Goal: Navigation & Orientation: Find specific page/section

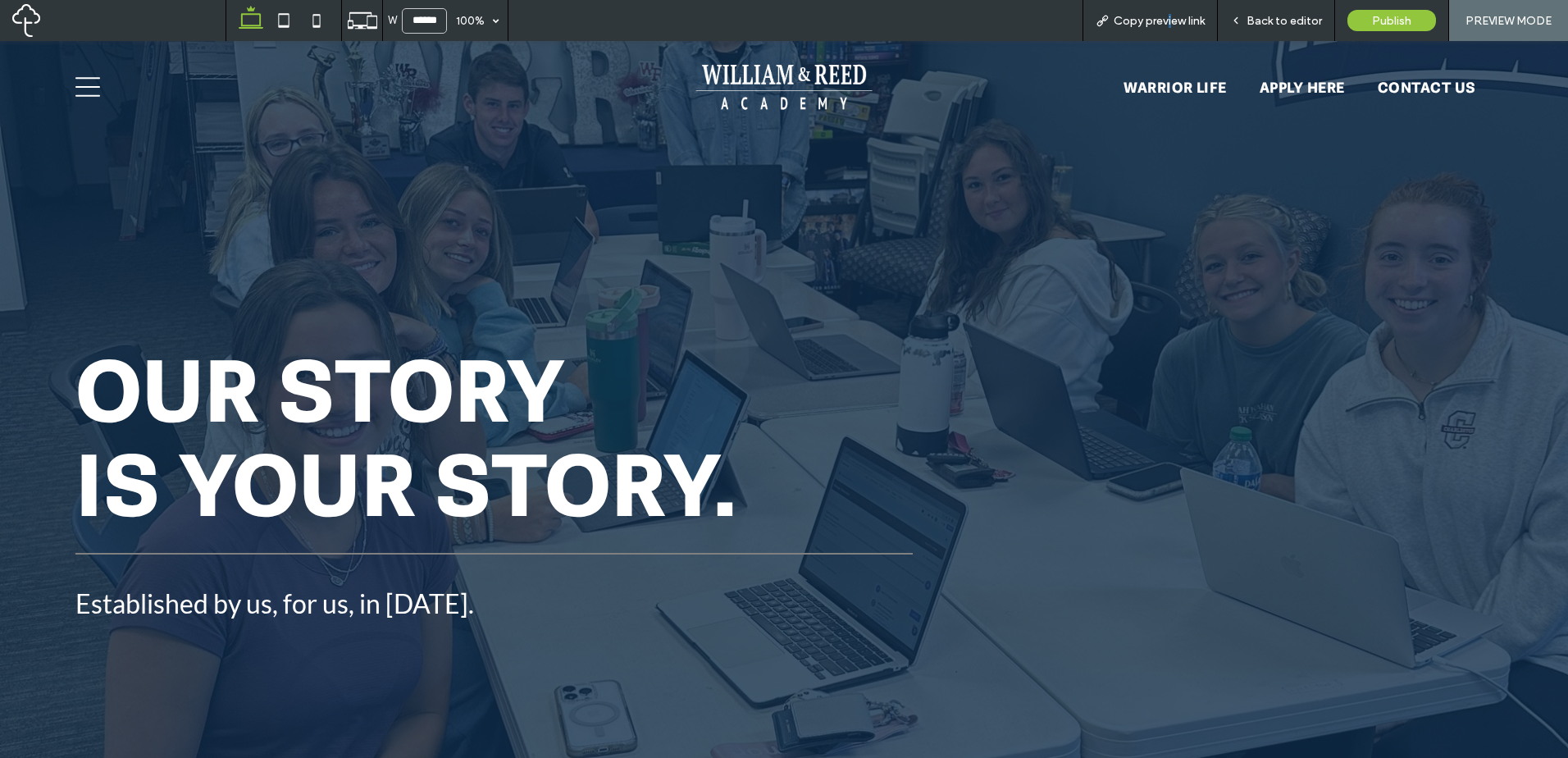
click at [98, 85] on icon at bounding box center [87, 87] width 25 height 25
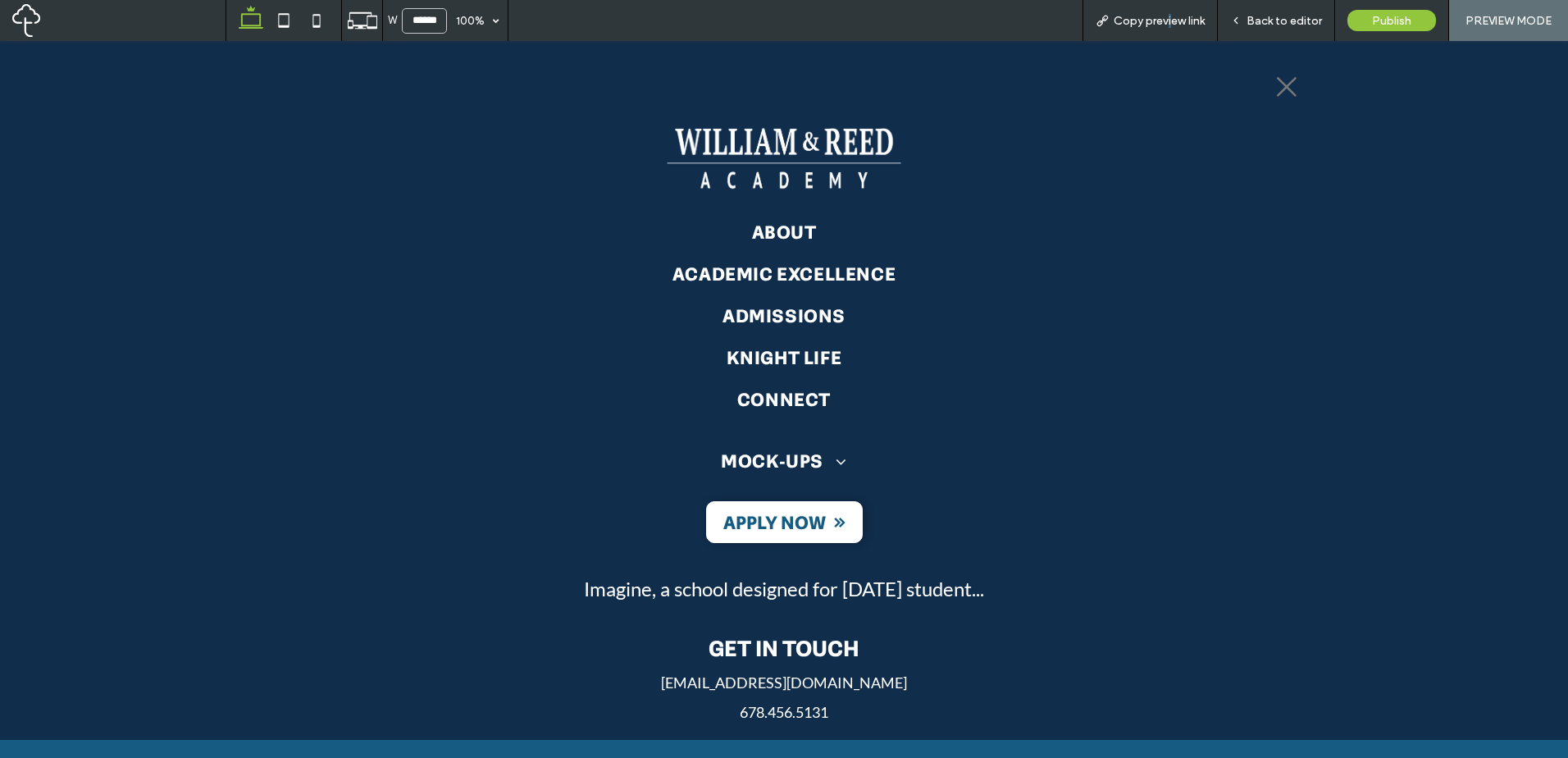
drag, startPoint x: 800, startPoint y: 163, endPoint x: 801, endPoint y: 205, distance: 42.0
click at [800, 163] on img at bounding box center [784, 158] width 254 height 66
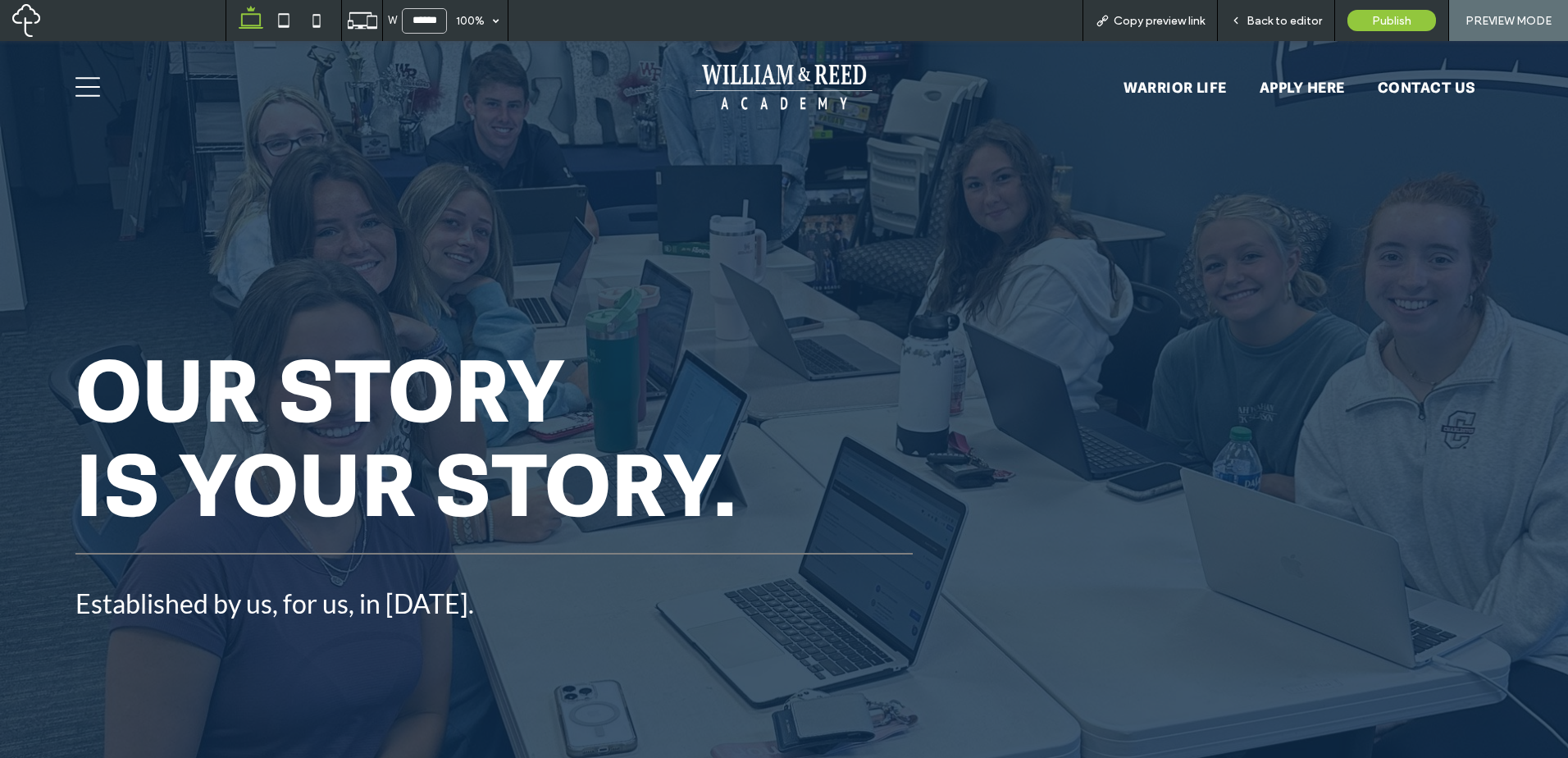
click at [1283, 22] on span "Back to editor" at bounding box center [1283, 21] width 75 height 14
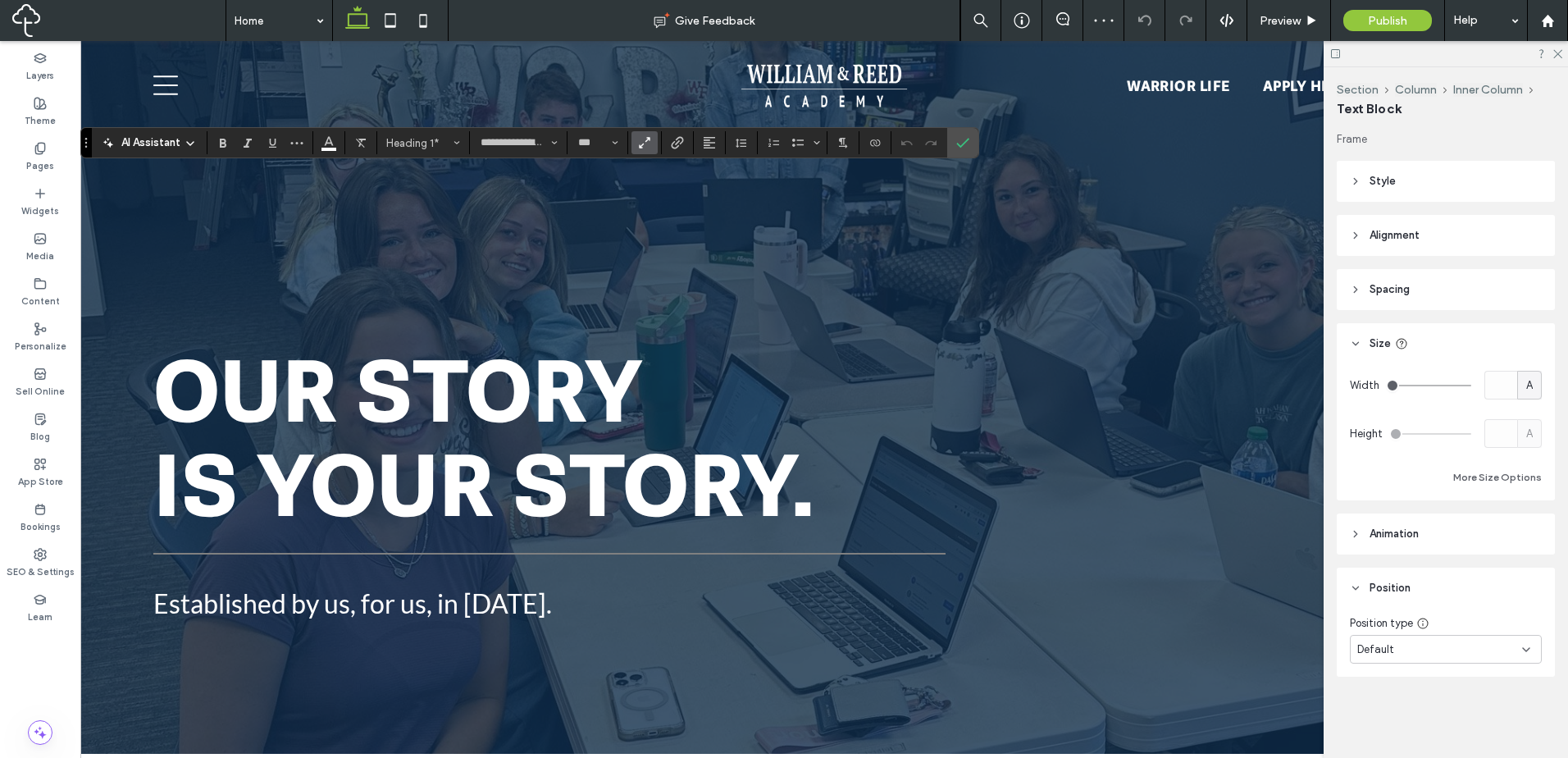
click at [647, 140] on use "Text scaling - so text proportions will adjust dynamically as visitors’ screen …" at bounding box center [643, 143] width 11 height 11
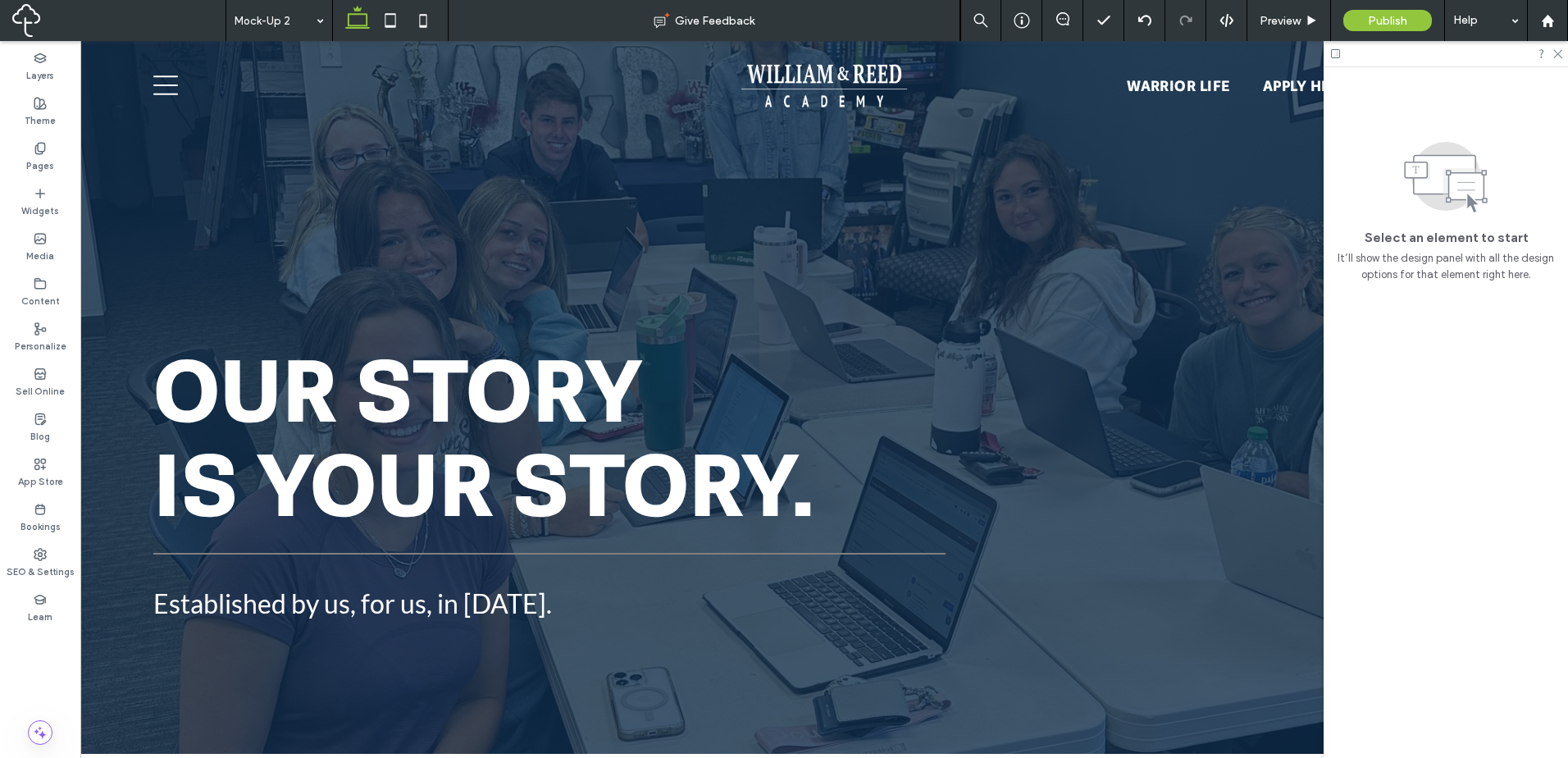
click at [295, 86] on div at bounding box center [784, 379] width 1568 height 758
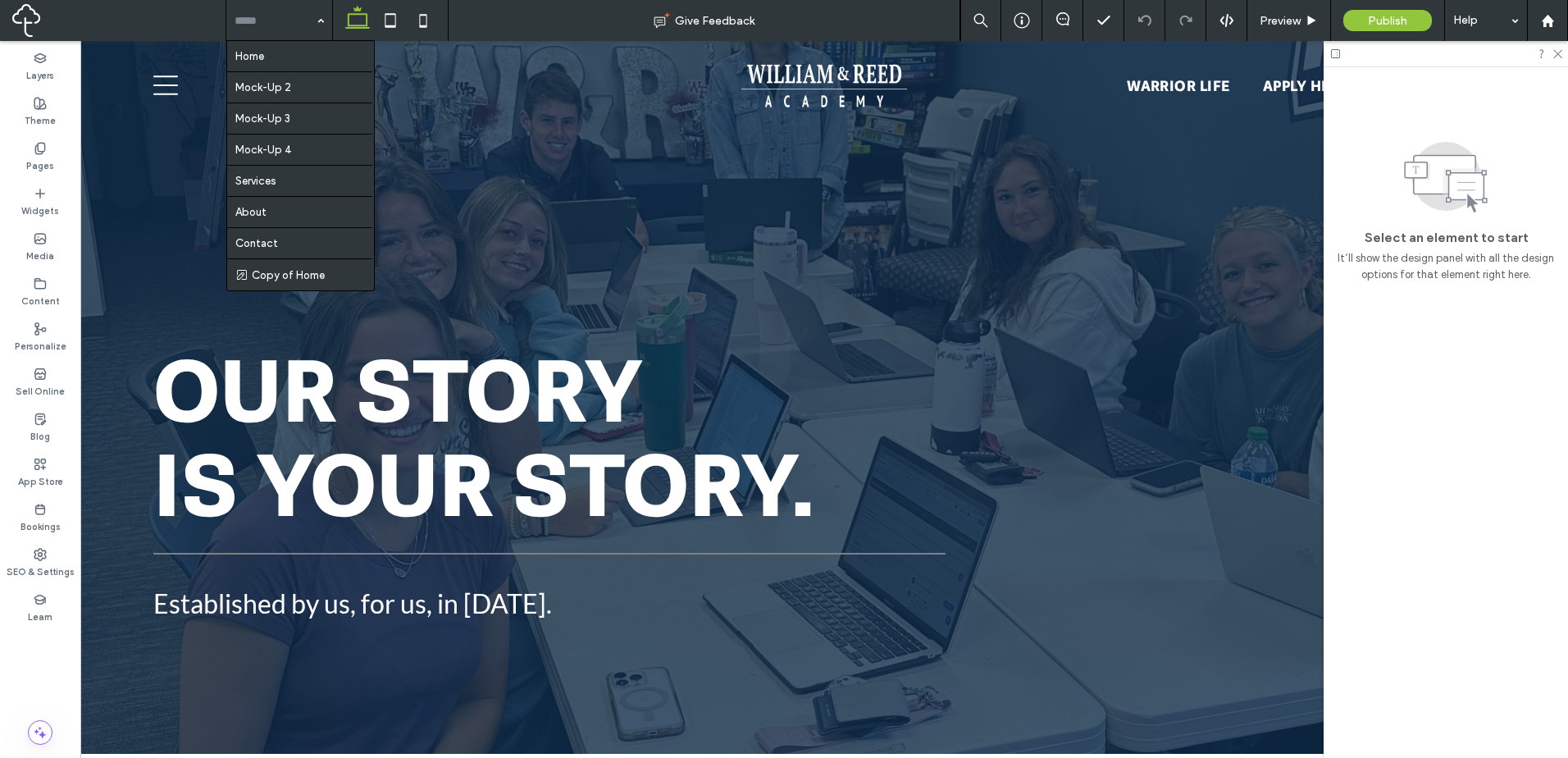
click at [282, 19] on input at bounding box center [275, 21] width 81 height 41
click at [324, 12] on div "Home Mock-Up 2 Mock-Up 3 Mock-Up 4 Services About Contact Copy of Home" at bounding box center [279, 21] width 106 height 41
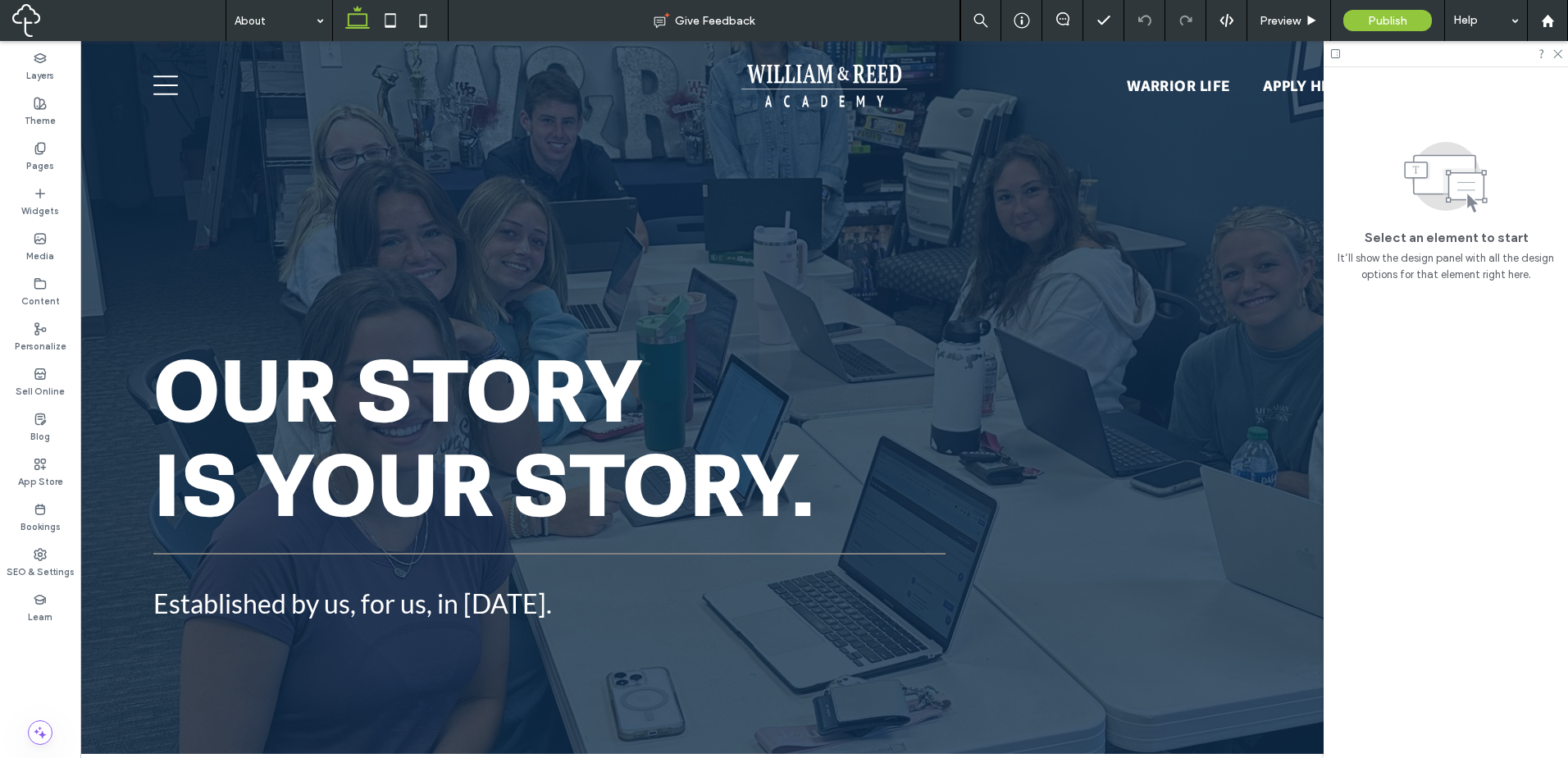
click at [261, 26] on input at bounding box center [275, 21] width 81 height 41
